Goal: Task Accomplishment & Management: Use online tool/utility

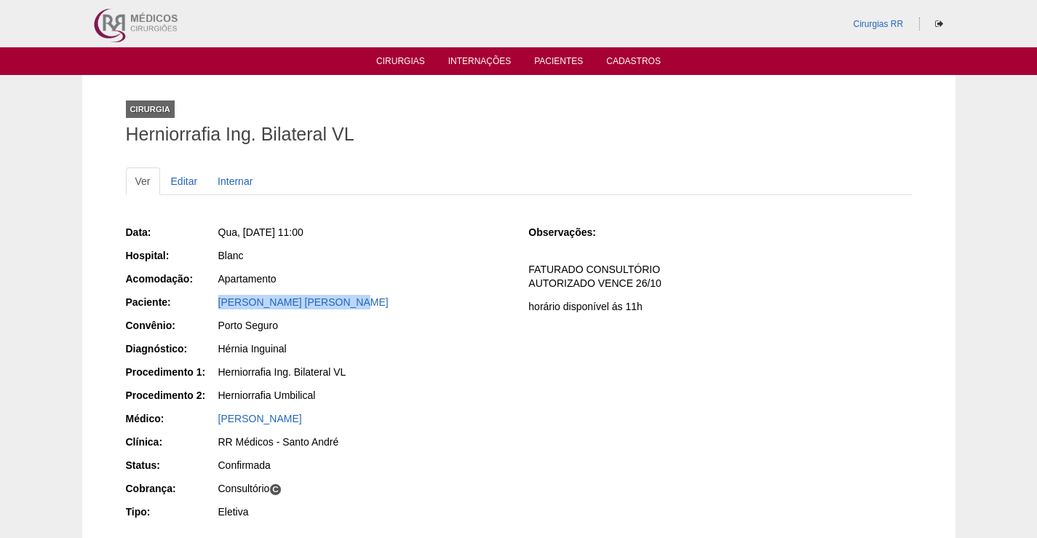
drag, startPoint x: 309, startPoint y: 299, endPoint x: 456, endPoint y: 376, distance: 166.4
click at [196, 309] on div "Paciente: Anderson Cleiton Galardi" at bounding box center [317, 304] width 383 height 18
copy link "Anderson Cleiton Galardi"
click at [288, 295] on div "Anderson Cleiton Galardi" at bounding box center [363, 302] width 290 height 15
click at [288, 302] on link "Anderson Cleiton Galardi" at bounding box center [303, 302] width 170 height 12
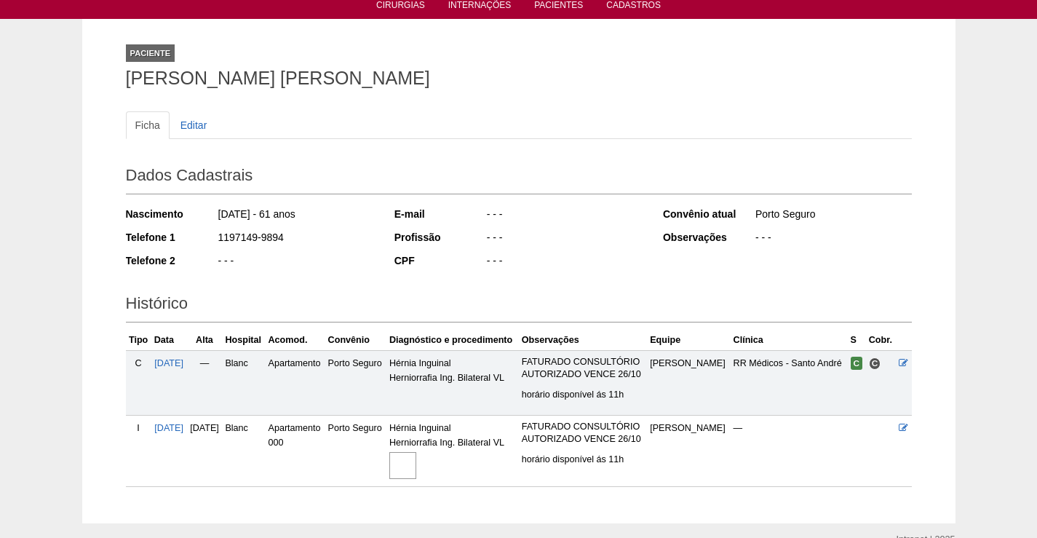
scroll to position [129, 0]
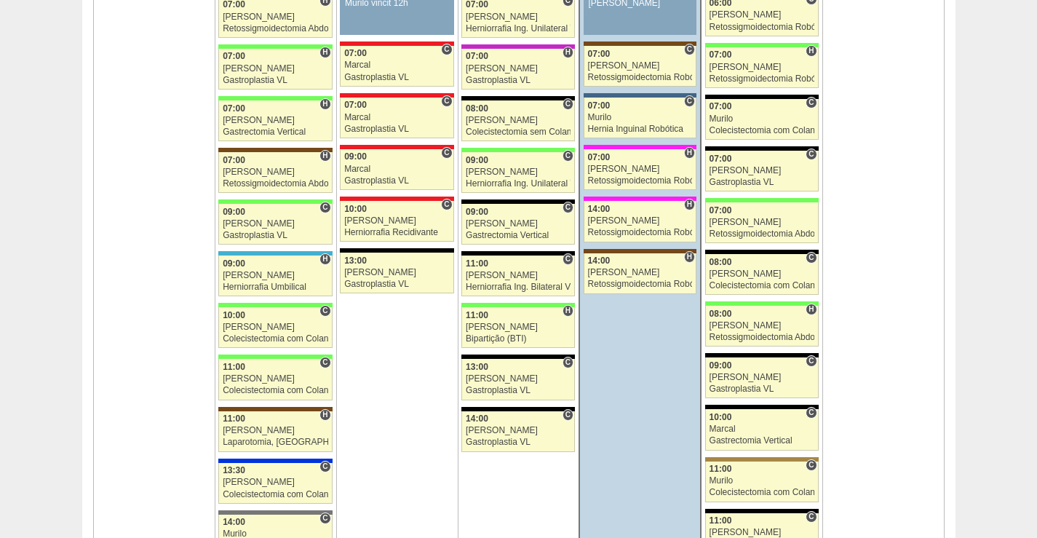
scroll to position [1602, 0]
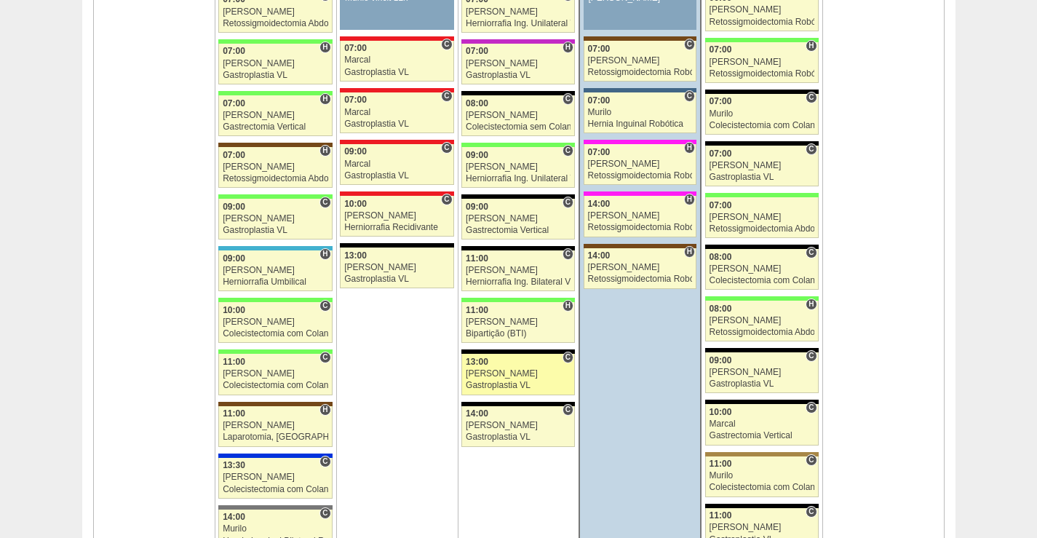
click at [532, 374] on div "Paulo Regina" at bounding box center [518, 373] width 105 height 9
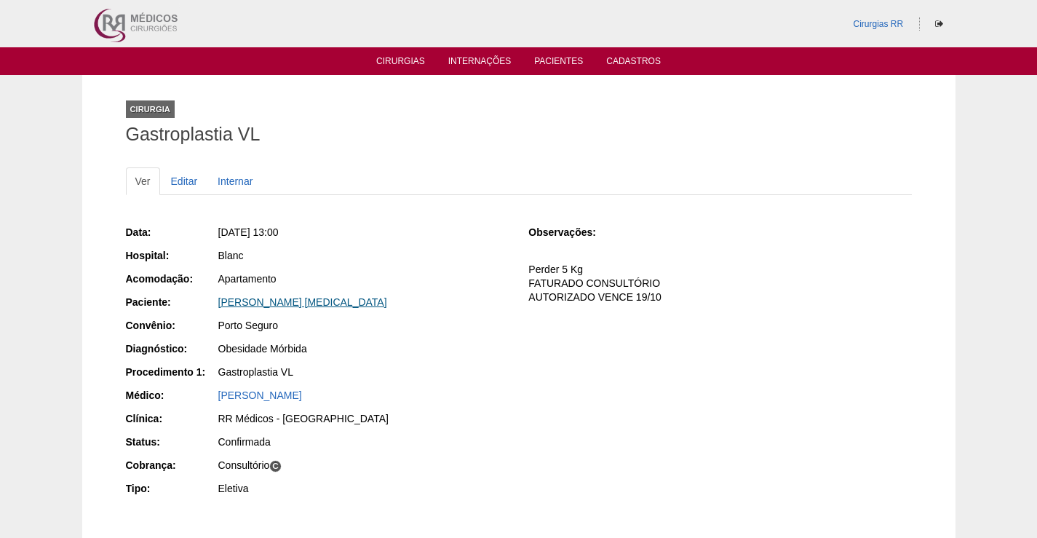
click at [286, 302] on link "[PERSON_NAME] [MEDICAL_DATA]" at bounding box center [302, 302] width 169 height 12
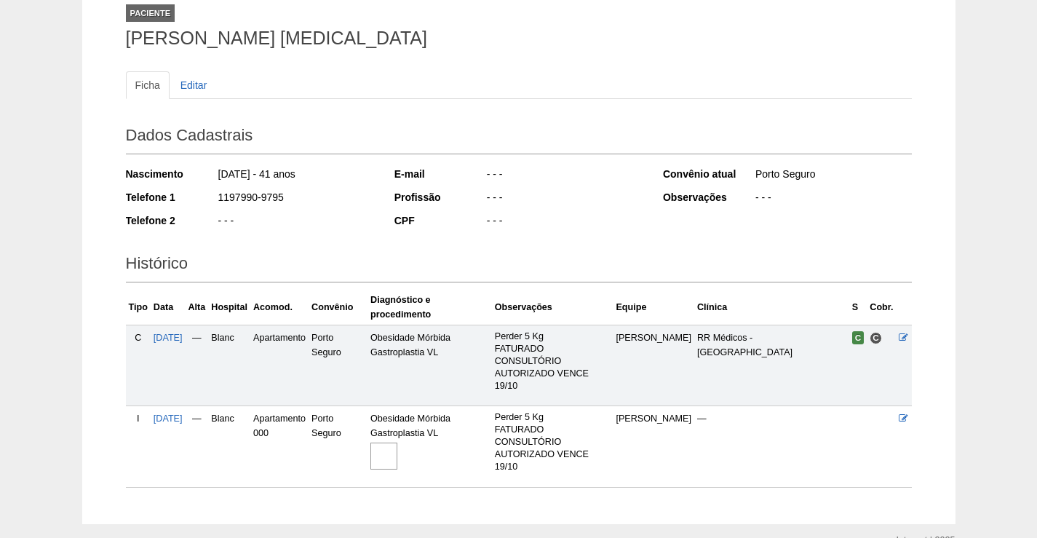
scroll to position [73, 0]
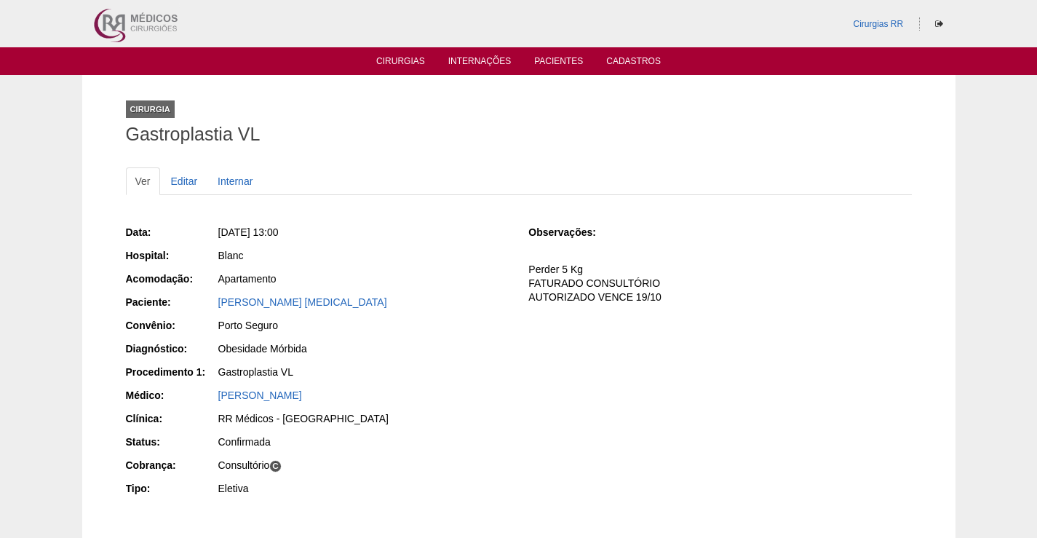
drag, startPoint x: 342, startPoint y: 300, endPoint x: 211, endPoint y: 307, distance: 131.3
click at [206, 302] on div "Paciente: Ronaldo Barreto Vibrio" at bounding box center [317, 304] width 383 height 18
copy div "Paciente: Ronaldo Barreto Vibrio"
click at [403, 60] on link "Cirurgias" at bounding box center [400, 62] width 49 height 12
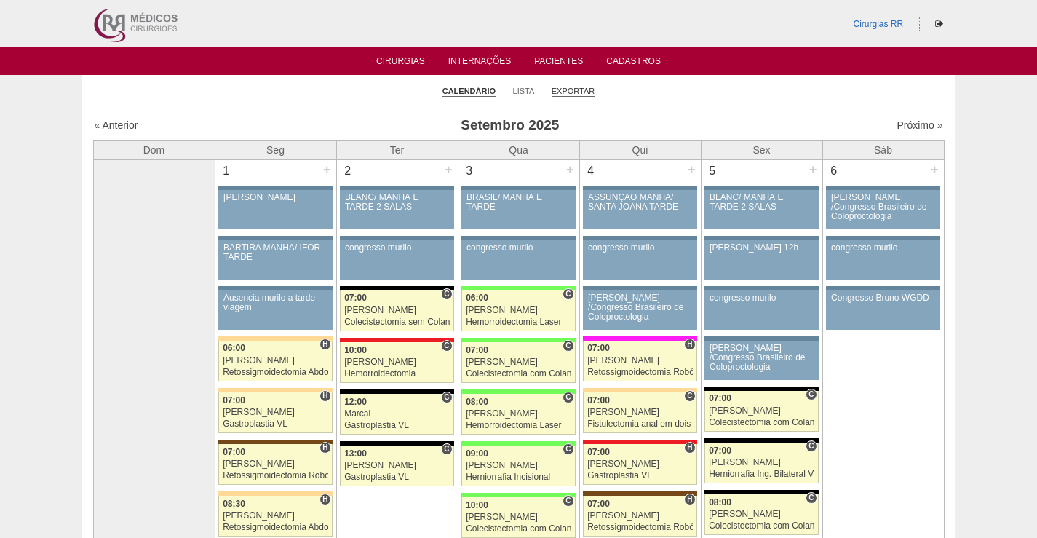
click at [573, 87] on link "Exportar" at bounding box center [574, 91] width 44 height 11
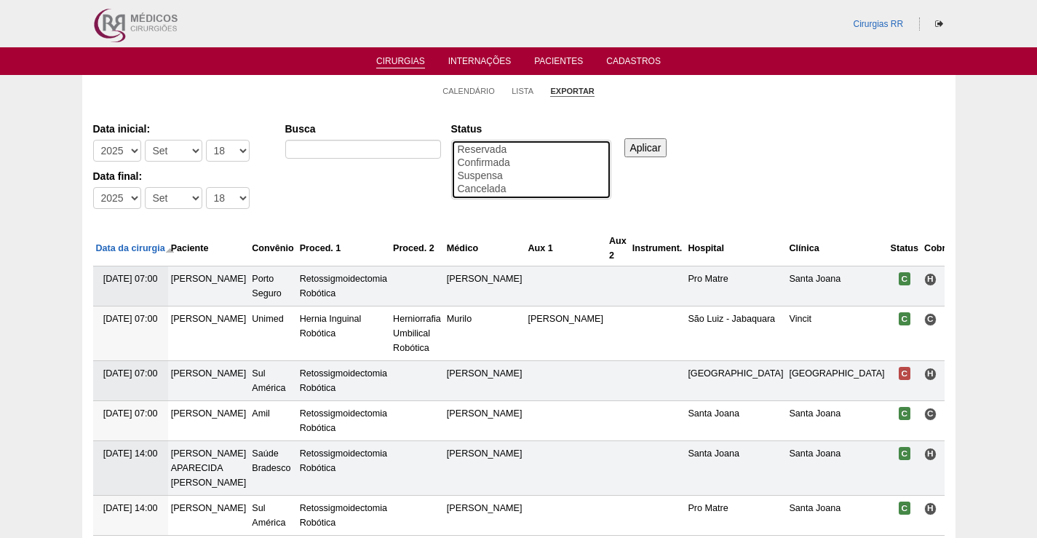
select select "conf"
click at [490, 165] on option "Confirmada" at bounding box center [531, 163] width 150 height 13
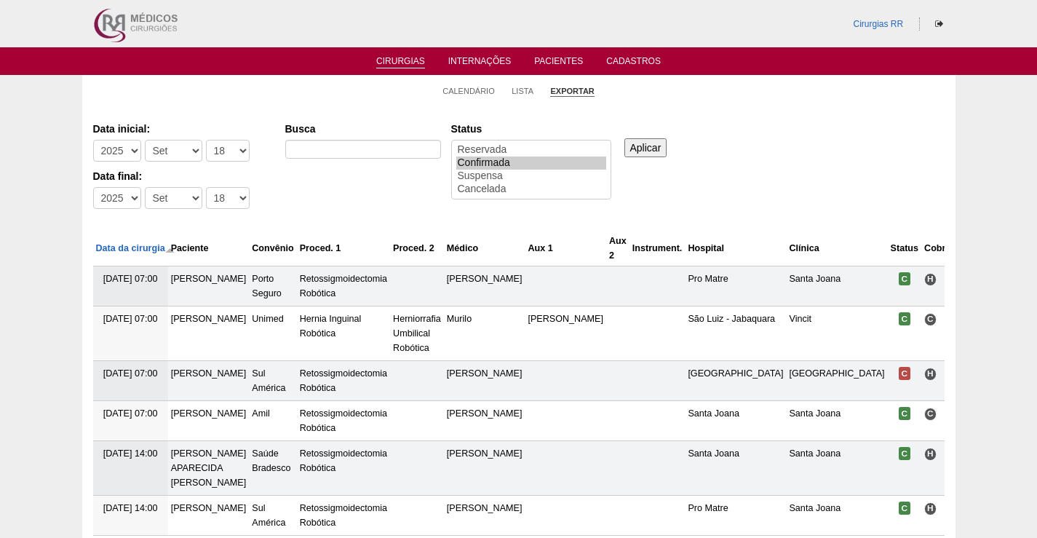
click at [641, 145] on input "Aplicar" at bounding box center [646, 147] width 43 height 19
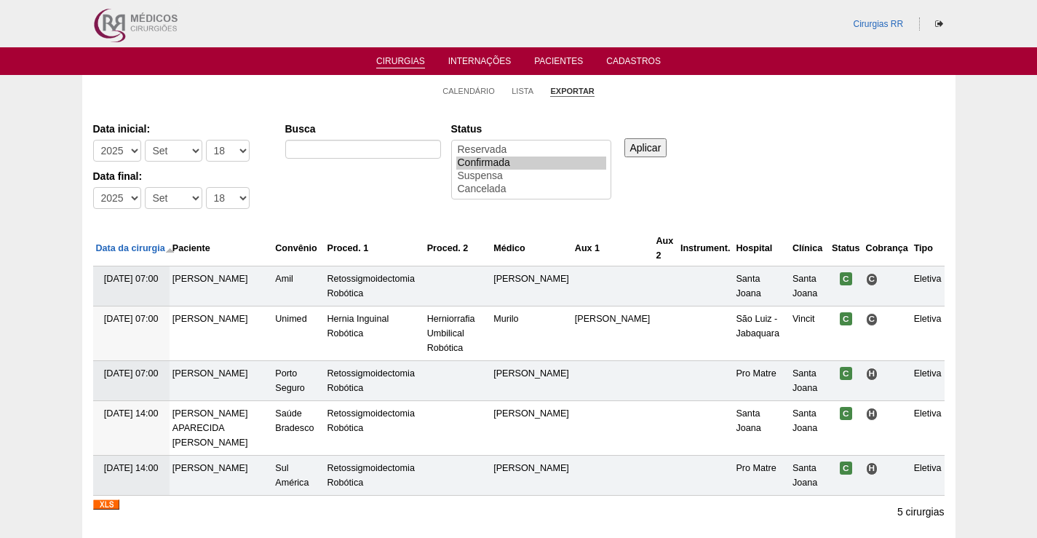
click at [103, 505] on img at bounding box center [106, 504] width 26 height 10
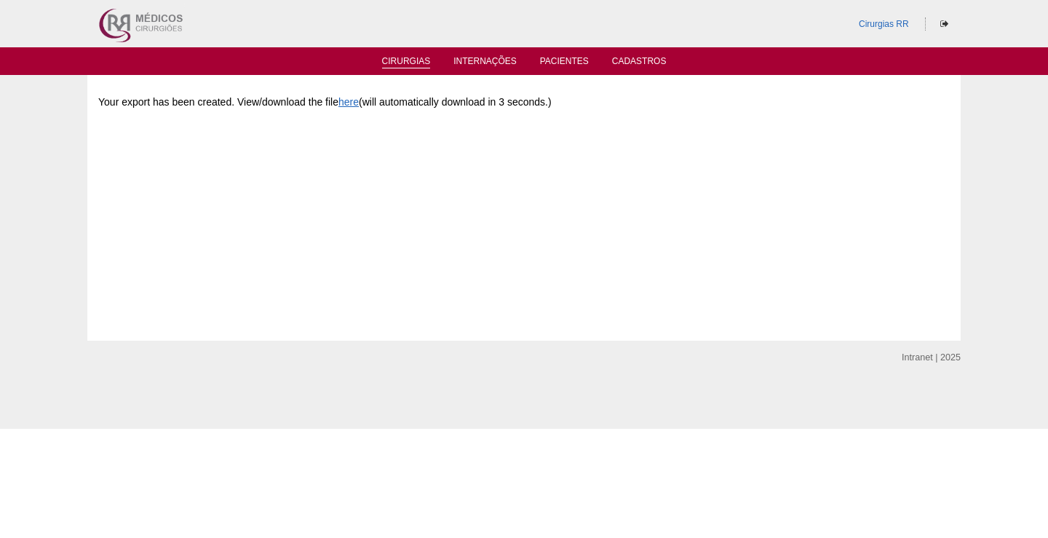
click at [408, 63] on link "Cirurgias" at bounding box center [406, 62] width 49 height 12
